Goal: Task Accomplishment & Management: Use online tool/utility

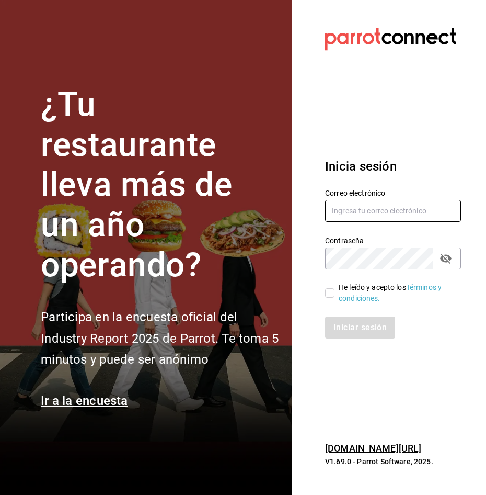
type input "[PERSON_NAME][EMAIL_ADDRESS][PERSON_NAME][DOMAIN_NAME]"
click at [333, 290] on input "He leído y acepto los Términos y condiciones." at bounding box center [329, 292] width 9 height 9
checkbox input "true"
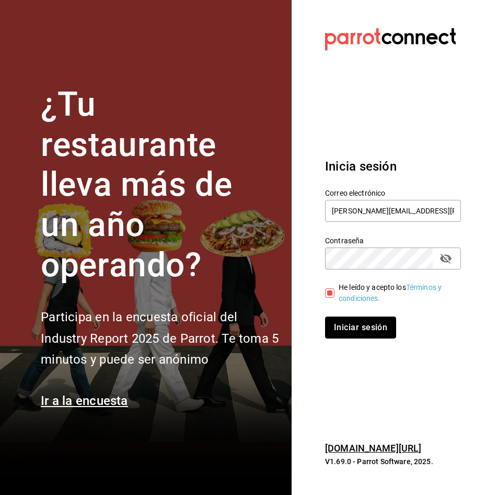
click at [341, 325] on button "Iniciar sesión" at bounding box center [360, 327] width 71 height 22
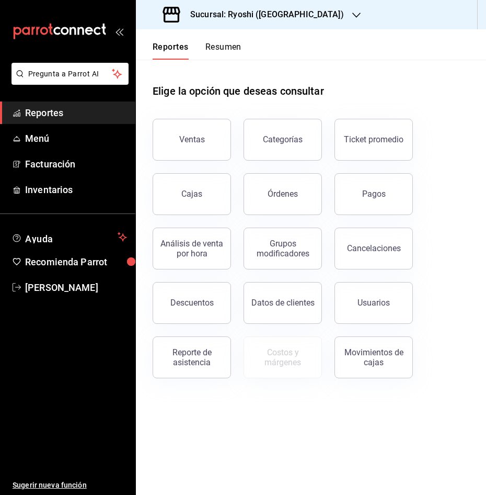
click at [352, 13] on icon "button" at bounding box center [356, 15] width 8 height 8
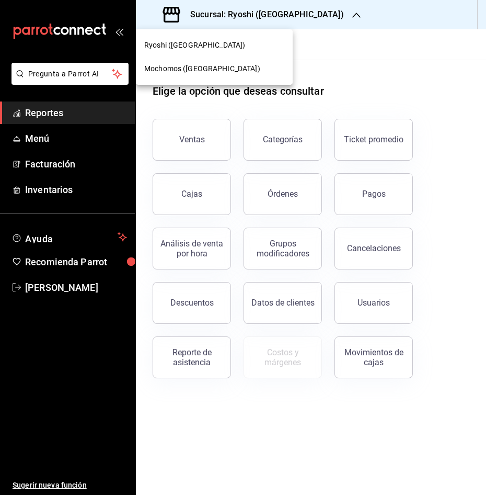
click at [209, 69] on span "Mochomos ([GEOGRAPHIC_DATA])" at bounding box center [202, 68] width 116 height 11
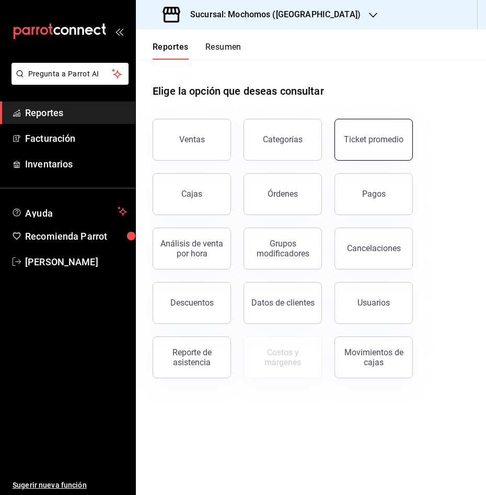
click at [399, 127] on button "Ticket promedio" at bounding box center [374, 140] width 78 height 42
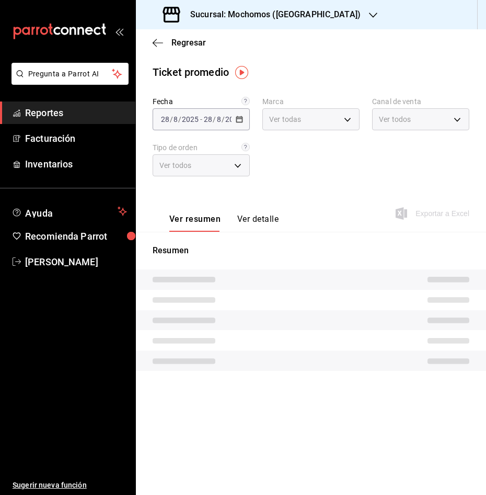
type input "81a909d9-58c5-46d1-b07d-4106a63ec642"
type input "PARROT,UBER_EATS,RAPPI,DIDI_FOOD,ONLINE"
type input "4757a820-eeb2-41c4-a2a2-ff7184acdd23,e3c18427-67e3-456a-aa48-e63191ec6ccf,aa1fd…"
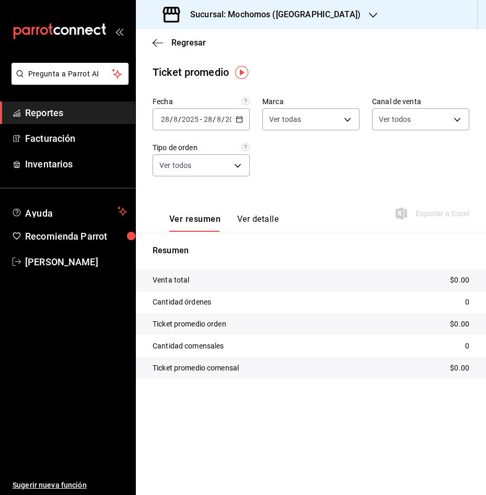
click at [244, 120] on div "2025-08-28 28 / 8 / 2025 - 2025-08-28 28 / 8 / 2025" at bounding box center [201, 119] width 97 height 22
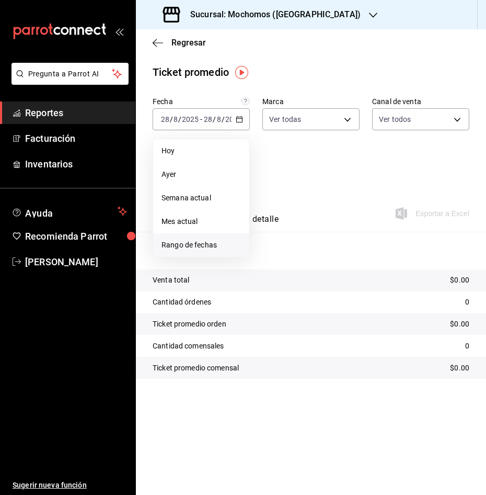
click at [218, 248] on span "Rango de fechas" at bounding box center [201, 244] width 79 height 11
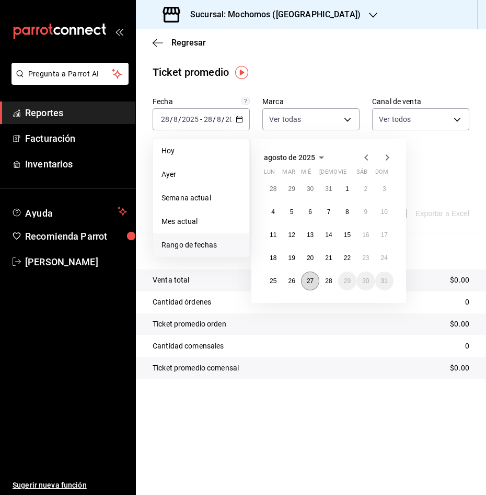
click at [317, 278] on button "27" at bounding box center [310, 280] width 18 height 19
click at [324, 275] on button "28" at bounding box center [328, 280] width 18 height 19
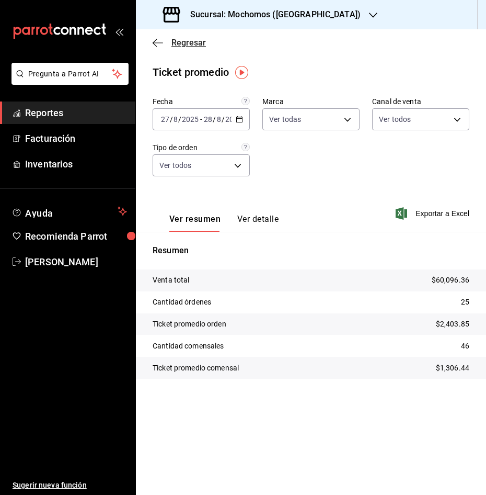
click at [161, 43] on icon "button" at bounding box center [158, 42] width 10 height 9
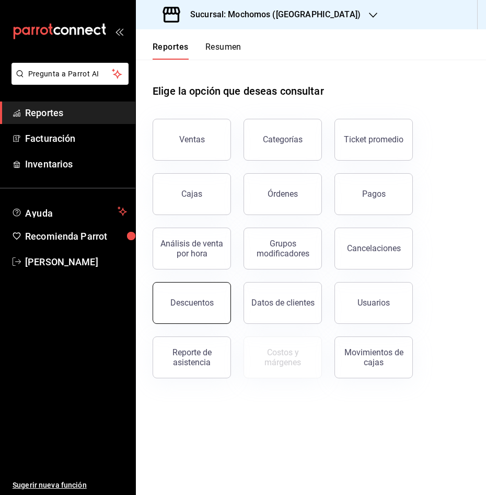
click at [177, 307] on div "Descuentos" at bounding box center [191, 303] width 43 height 10
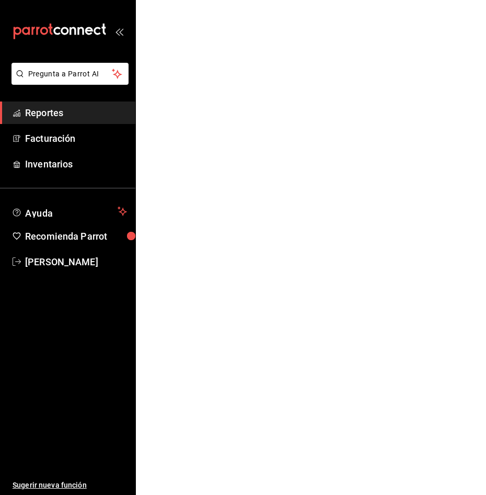
click at [177, 0] on html "Pregunta a Parrot AI Reportes Facturación Inventarios Ayuda Recomienda Parrot A…" at bounding box center [243, 0] width 486 height 0
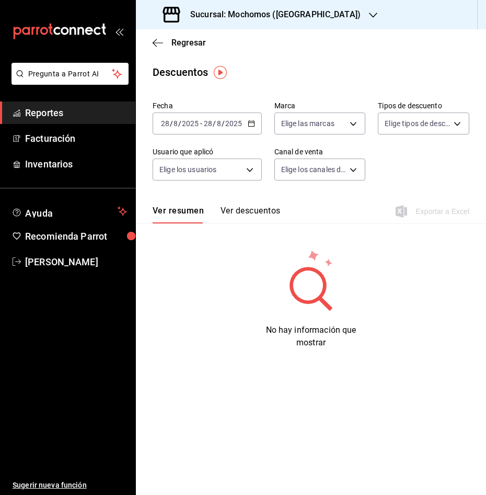
drag, startPoint x: 177, startPoint y: 307, endPoint x: 255, endPoint y: 125, distance: 197.9
click at [255, 125] on div "2025-08-28 28 / 8 / 2025 - 2025-08-28 28 / 8 / 2025" at bounding box center [207, 123] width 109 height 22
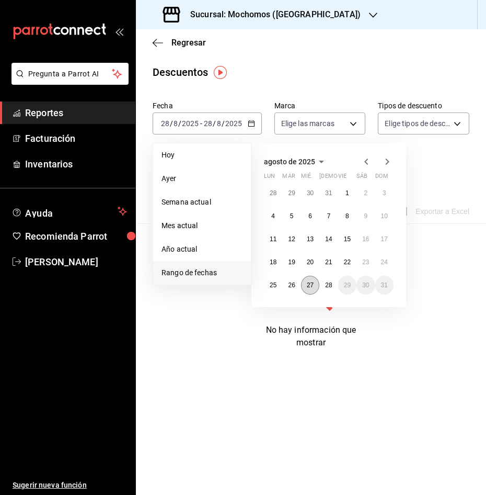
click at [310, 282] on abbr "27" at bounding box center [310, 284] width 7 height 7
click at [325, 280] on button "28" at bounding box center [328, 285] width 18 height 19
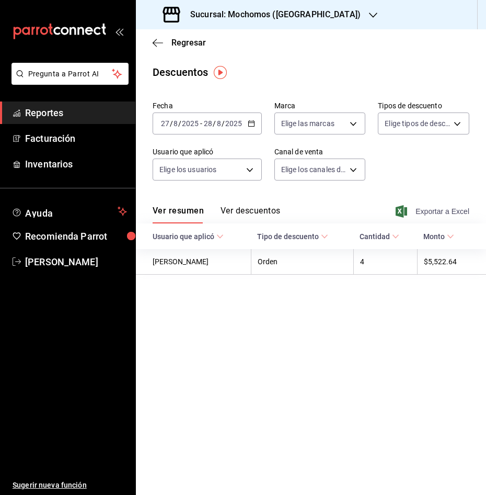
click at [460, 211] on span "Exportar a Excel" at bounding box center [434, 211] width 72 height 13
click at [157, 38] on icon "button" at bounding box center [158, 42] width 10 height 9
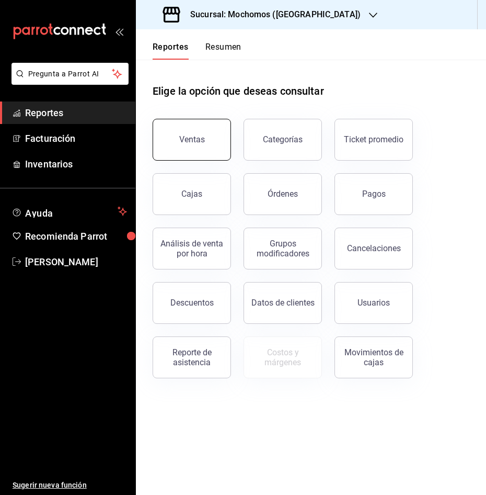
click at [209, 145] on button "Ventas" at bounding box center [192, 140] width 78 height 42
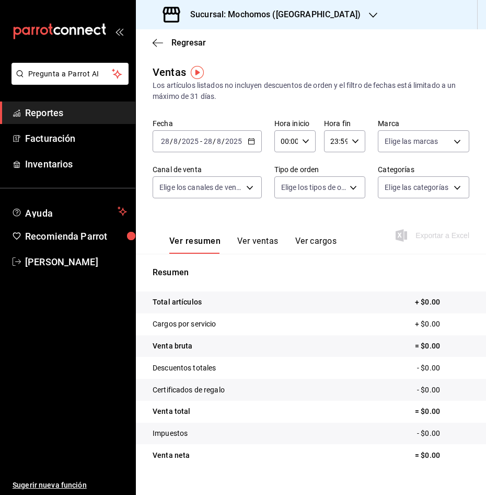
click at [251, 138] on icon "button" at bounding box center [251, 141] width 7 height 7
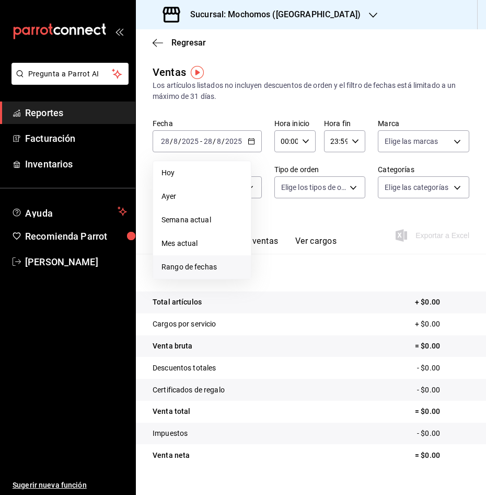
click at [195, 265] on span "Rango de fechas" at bounding box center [202, 266] width 81 height 11
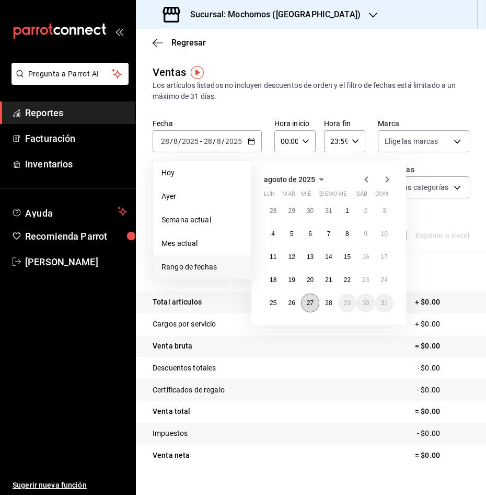
click at [312, 303] on abbr "27" at bounding box center [310, 302] width 7 height 7
click at [332, 303] on abbr "28" at bounding box center [328, 302] width 7 height 7
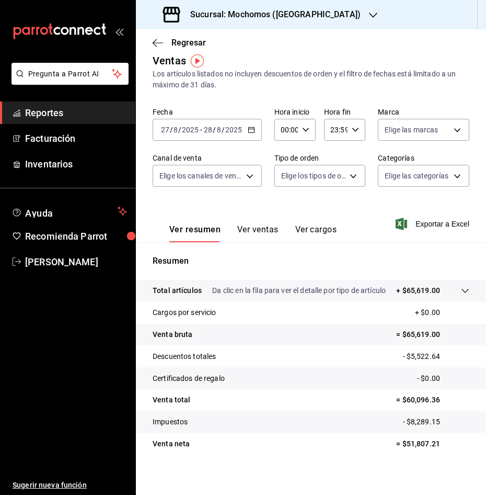
scroll to position [17, 0]
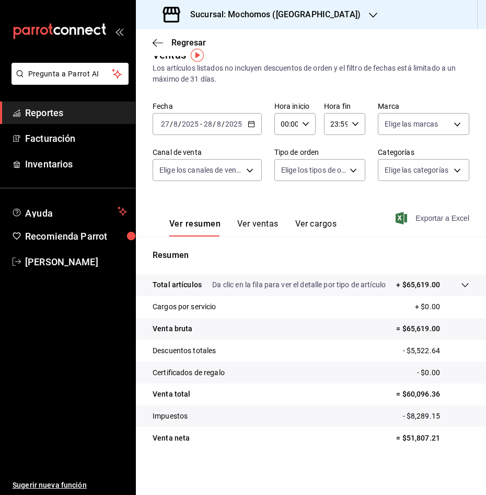
click at [418, 216] on span "Exportar a Excel" at bounding box center [434, 218] width 72 height 13
click at [369, 12] on icon "button" at bounding box center [373, 15] width 8 height 8
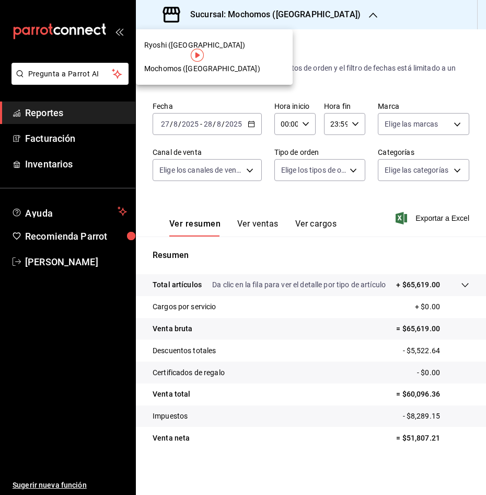
click at [177, 47] on span "Ryoshi (Cancun)" at bounding box center [194, 45] width 101 height 11
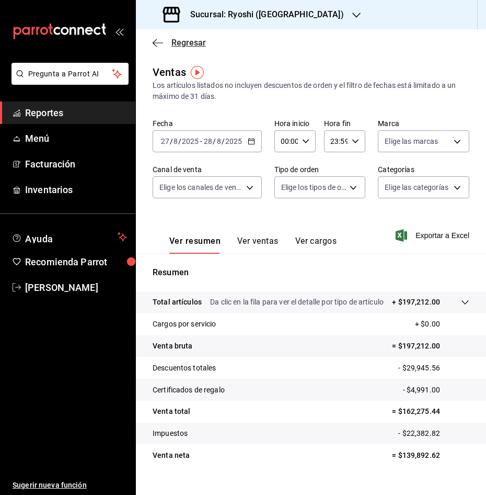
click at [158, 44] on icon "button" at bounding box center [158, 42] width 10 height 9
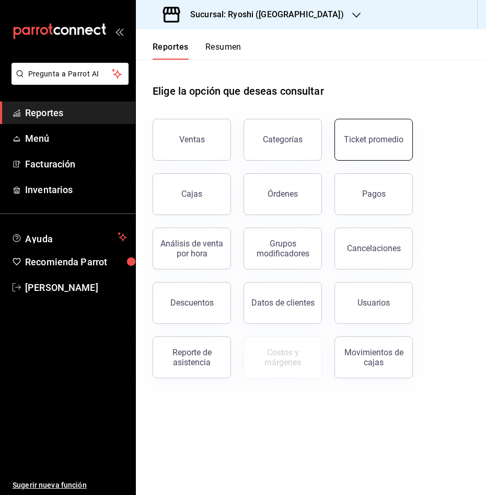
click at [402, 156] on button "Ticket promedio" at bounding box center [374, 140] width 78 height 42
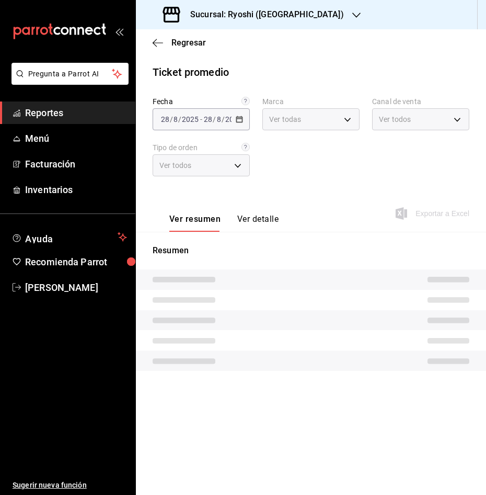
type input "26ca50e5-a845-484f-a54e-8a4432b79f59,e80bf875-3c9c-4ad9-8c6a-14c8262011fc"
type input "PARROT,UBER_EATS,RAPPI,DIDI_FOOD,ONLINE"
type input "8361b891-a2e9-4fcd-a853-f9fc8036f76a,b76ec9ad-9f52-4de9-91c0-fd75567639de,0d81c…"
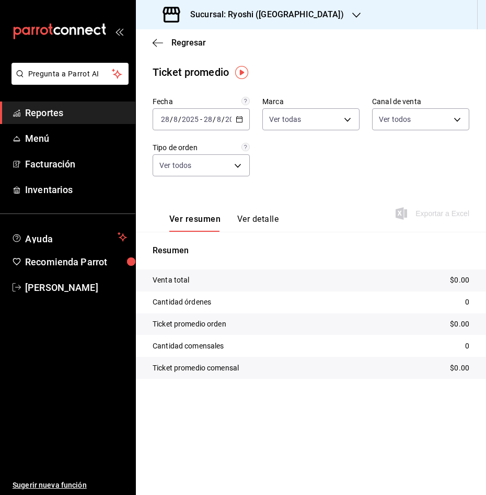
click at [237, 112] on div "2025-08-28 28 / 8 / 2025 - 2025-08-28 28 / 8 / 2025" at bounding box center [201, 119] width 97 height 22
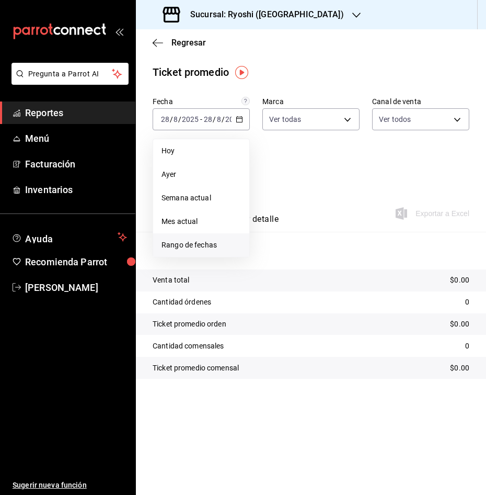
click at [210, 241] on span "Rango de fechas" at bounding box center [201, 244] width 79 height 11
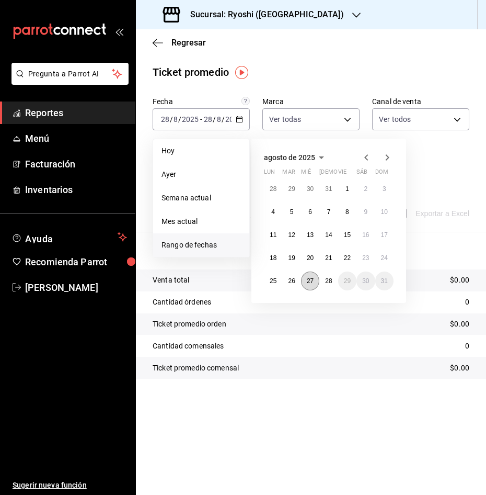
click at [313, 278] on abbr "27" at bounding box center [310, 280] width 7 height 7
click at [328, 279] on abbr "28" at bounding box center [328, 280] width 7 height 7
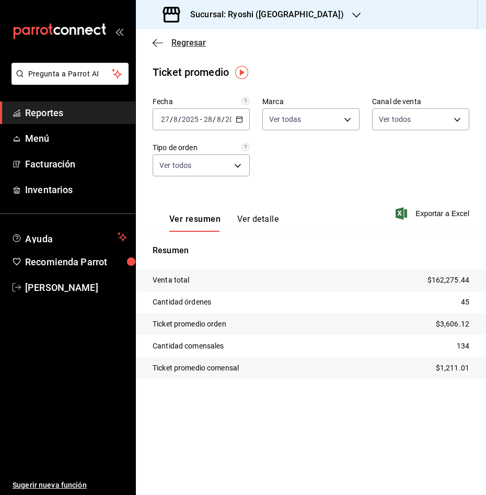
click at [164, 44] on span "Regresar" at bounding box center [179, 43] width 53 height 10
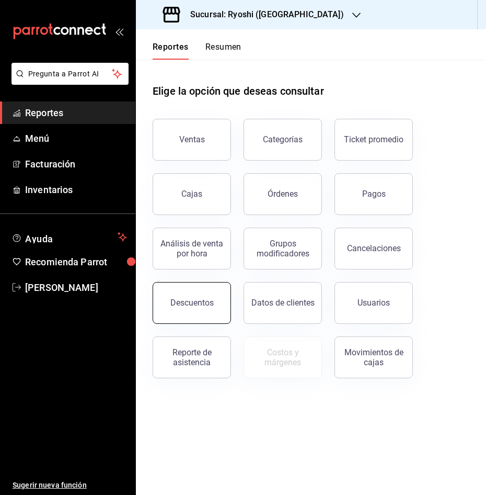
click at [178, 315] on button "Descuentos" at bounding box center [192, 303] width 78 height 42
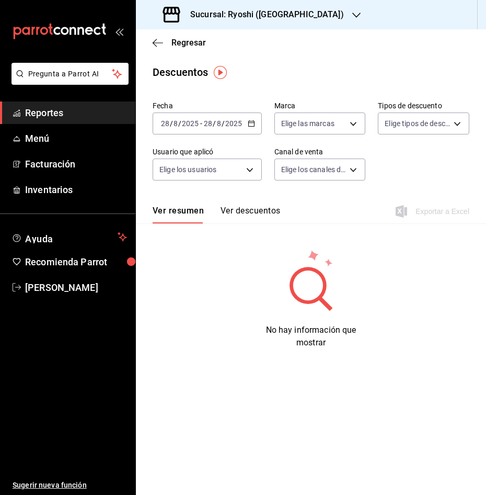
click at [253, 115] on div "2025-08-28 28 / 8 / 2025 - 2025-08-28 28 / 8 / 2025" at bounding box center [207, 123] width 109 height 22
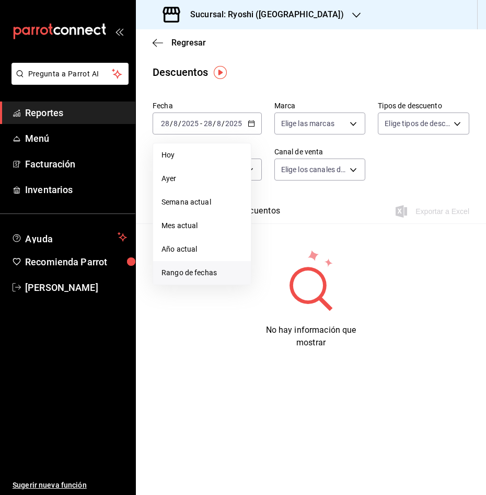
click at [200, 272] on span "Rango de fechas" at bounding box center [202, 272] width 81 height 11
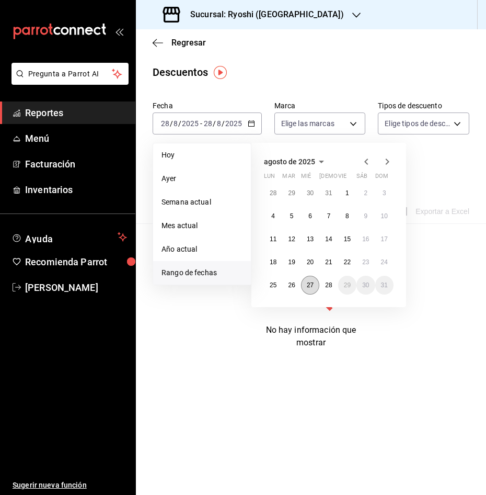
click at [313, 284] on abbr "27" at bounding box center [310, 284] width 7 height 7
click at [330, 284] on abbr "28" at bounding box center [328, 284] width 7 height 7
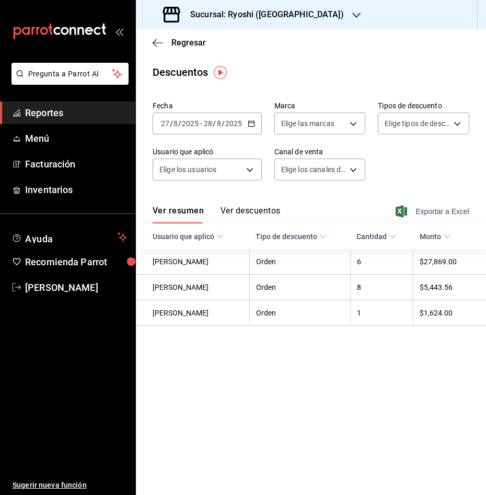
click at [447, 212] on span "Exportar a Excel" at bounding box center [434, 211] width 72 height 13
